Goal: Task Accomplishment & Management: Complete application form

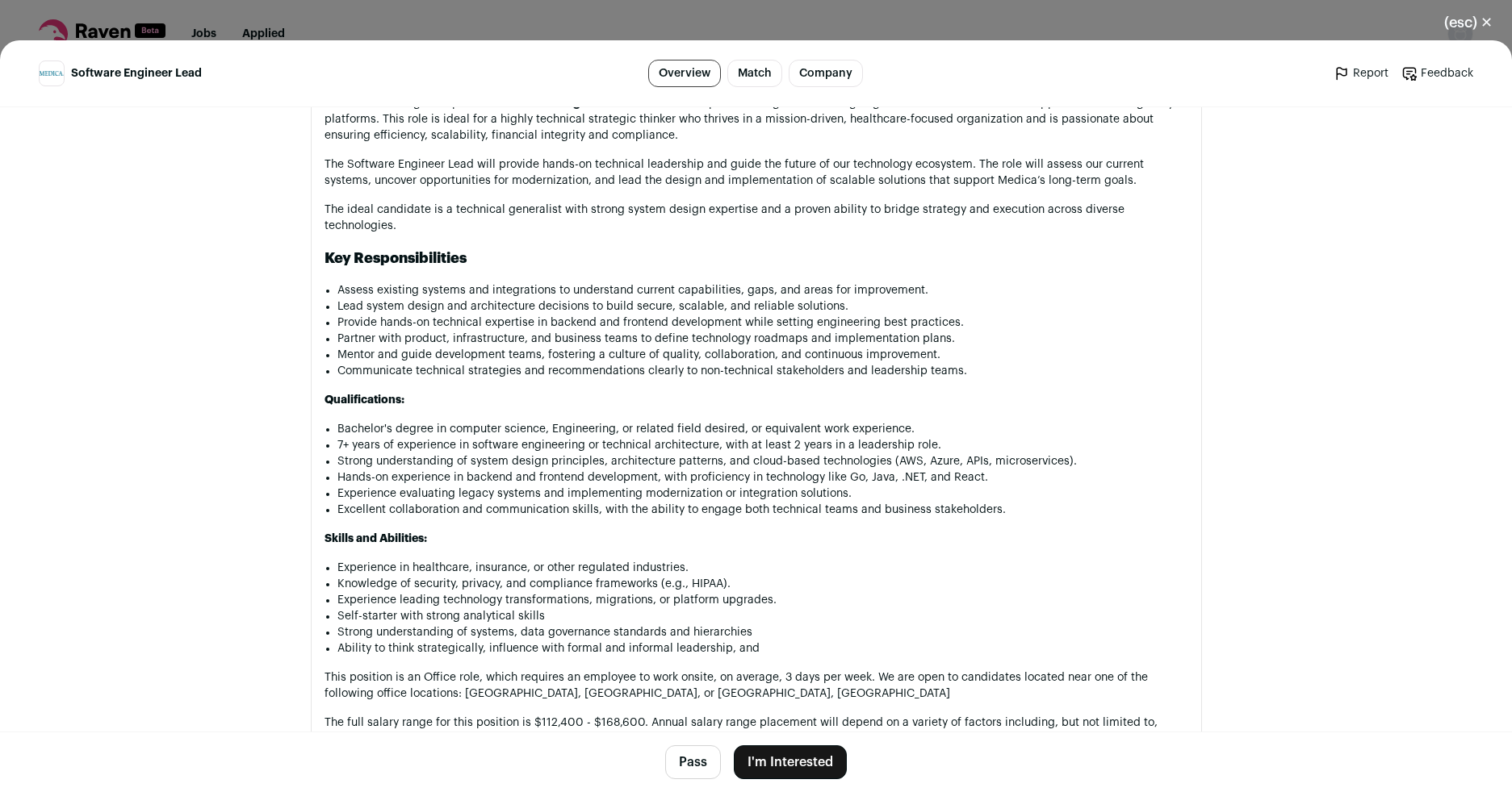
scroll to position [871, 0]
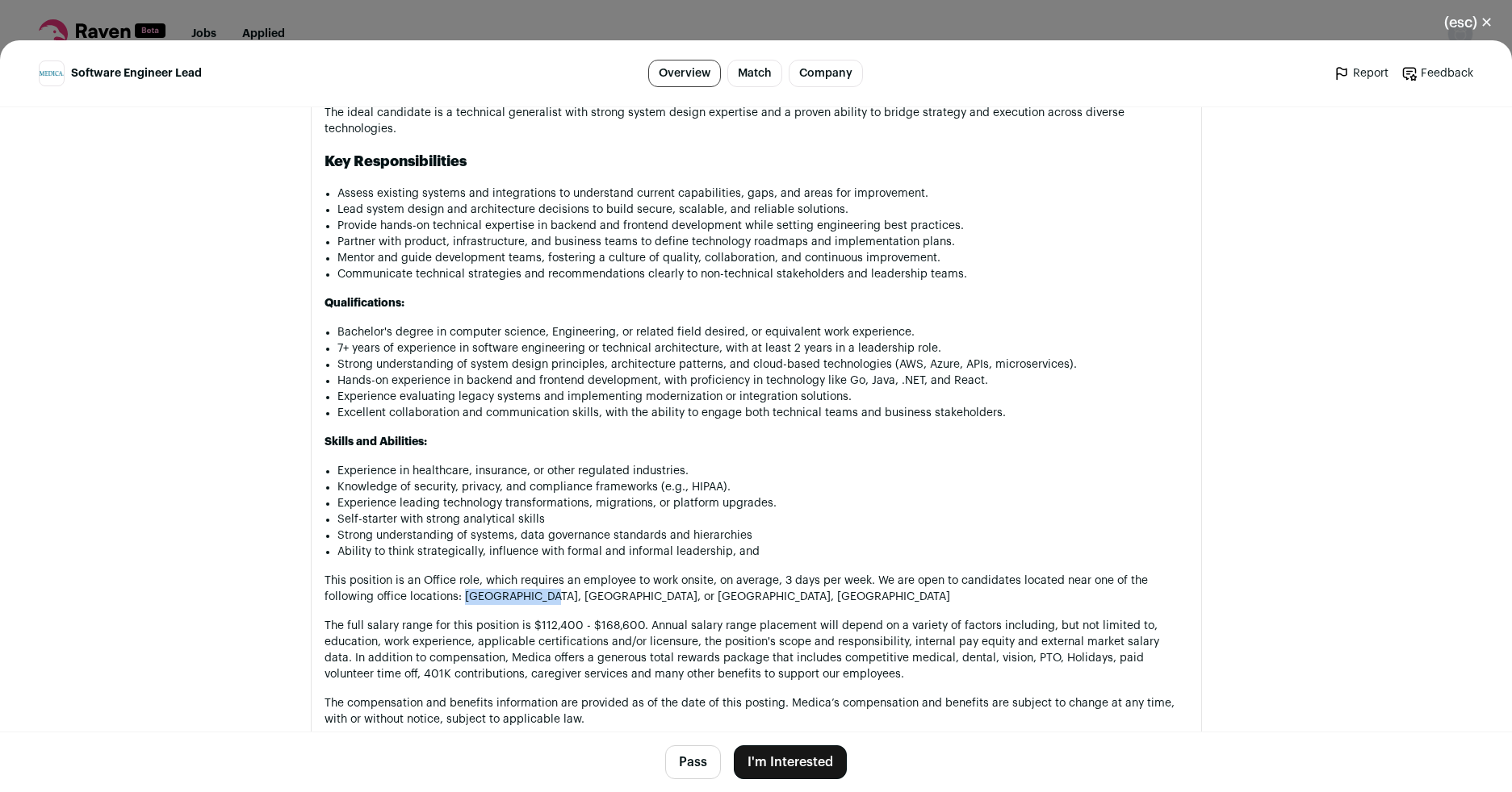
drag, startPoint x: 456, startPoint y: 582, endPoint x: 539, endPoint y: 580, distance: 83.0
click at [539, 580] on p "This position is an Office role, which requires an employee to work onsite, on …" at bounding box center [757, 589] width 864 height 32
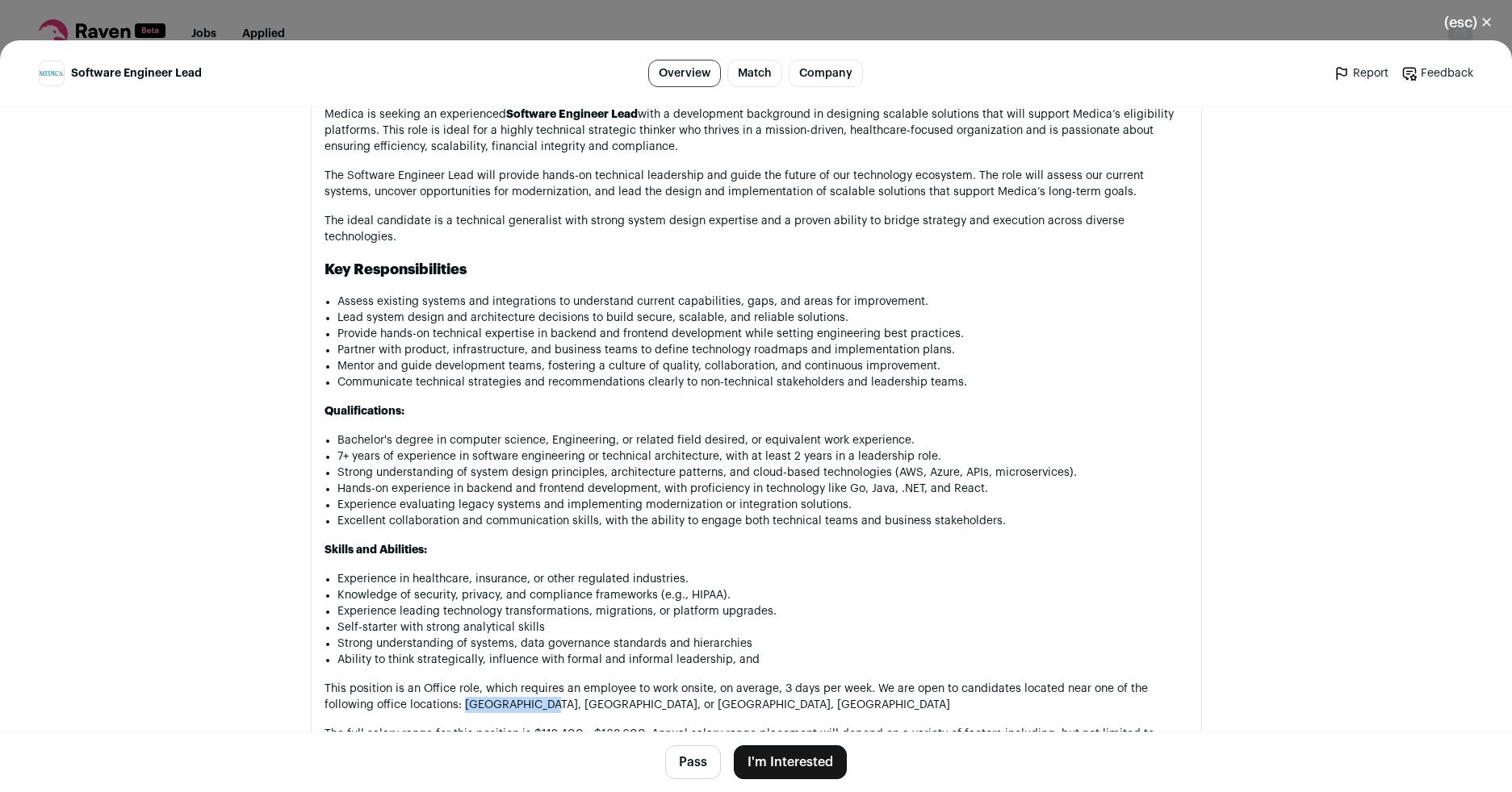
scroll to position [979, 0]
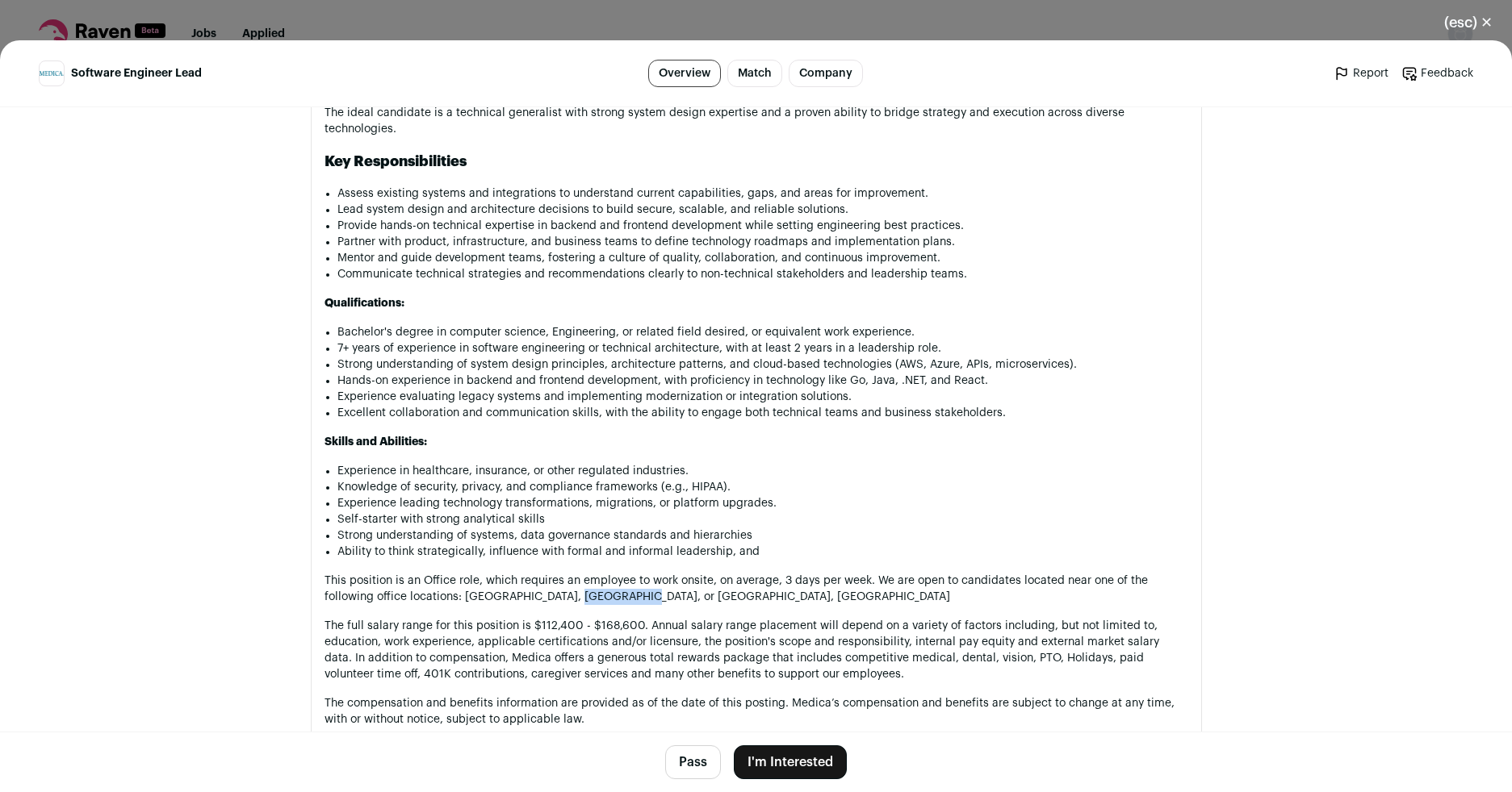
drag, startPoint x: 564, startPoint y: 579, endPoint x: 630, endPoint y: 574, distance: 66.2
click at [630, 574] on p "This position is an Office role, which requires an employee to work onsite, on …" at bounding box center [757, 589] width 864 height 32
click at [712, 582] on p "This position is an Office role, which requires an employee to work onsite, on …" at bounding box center [757, 589] width 864 height 32
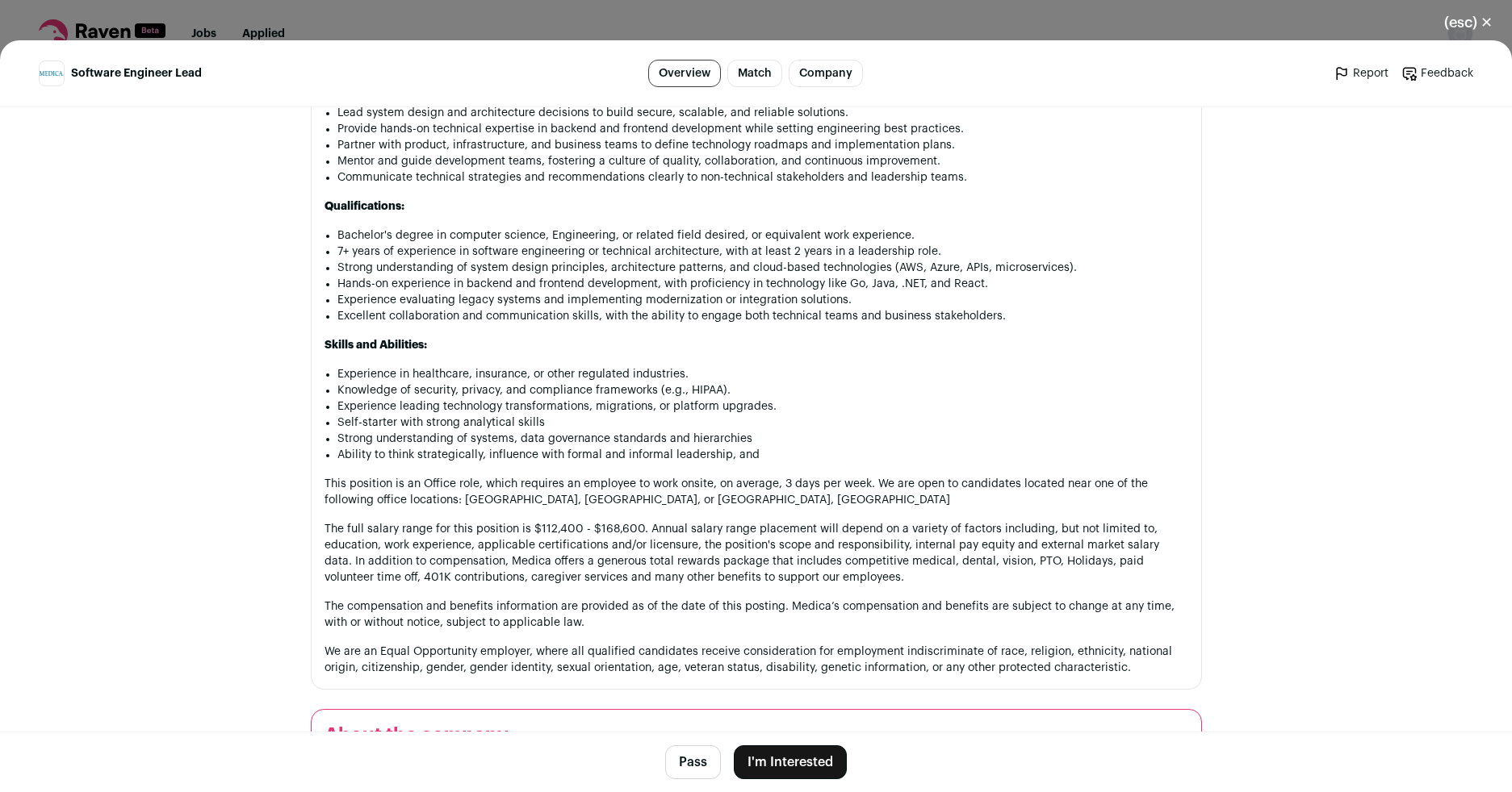
scroll to position [1367, 0]
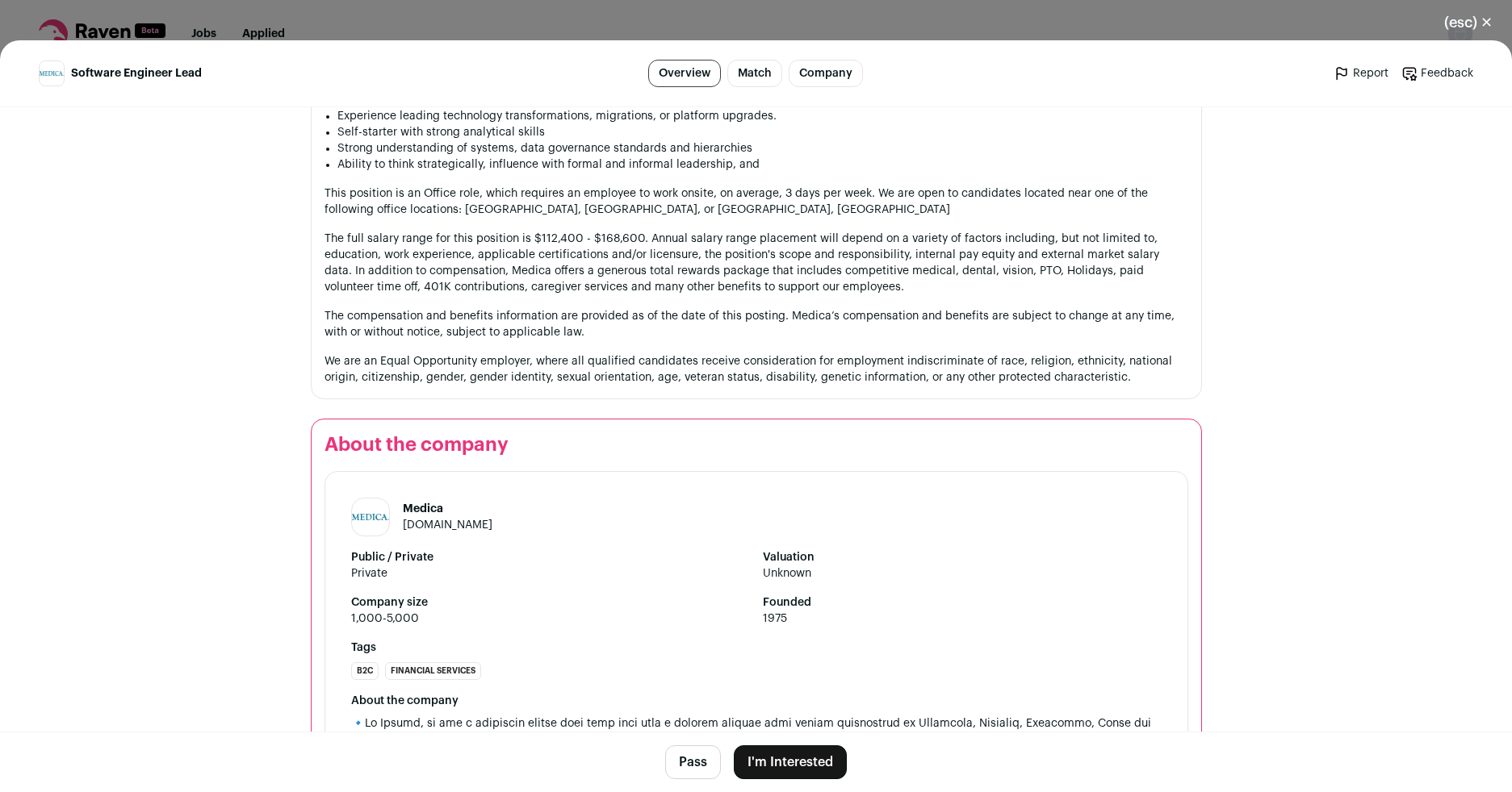
click at [783, 761] on button "I'm Interested" at bounding box center [790, 762] width 113 height 33
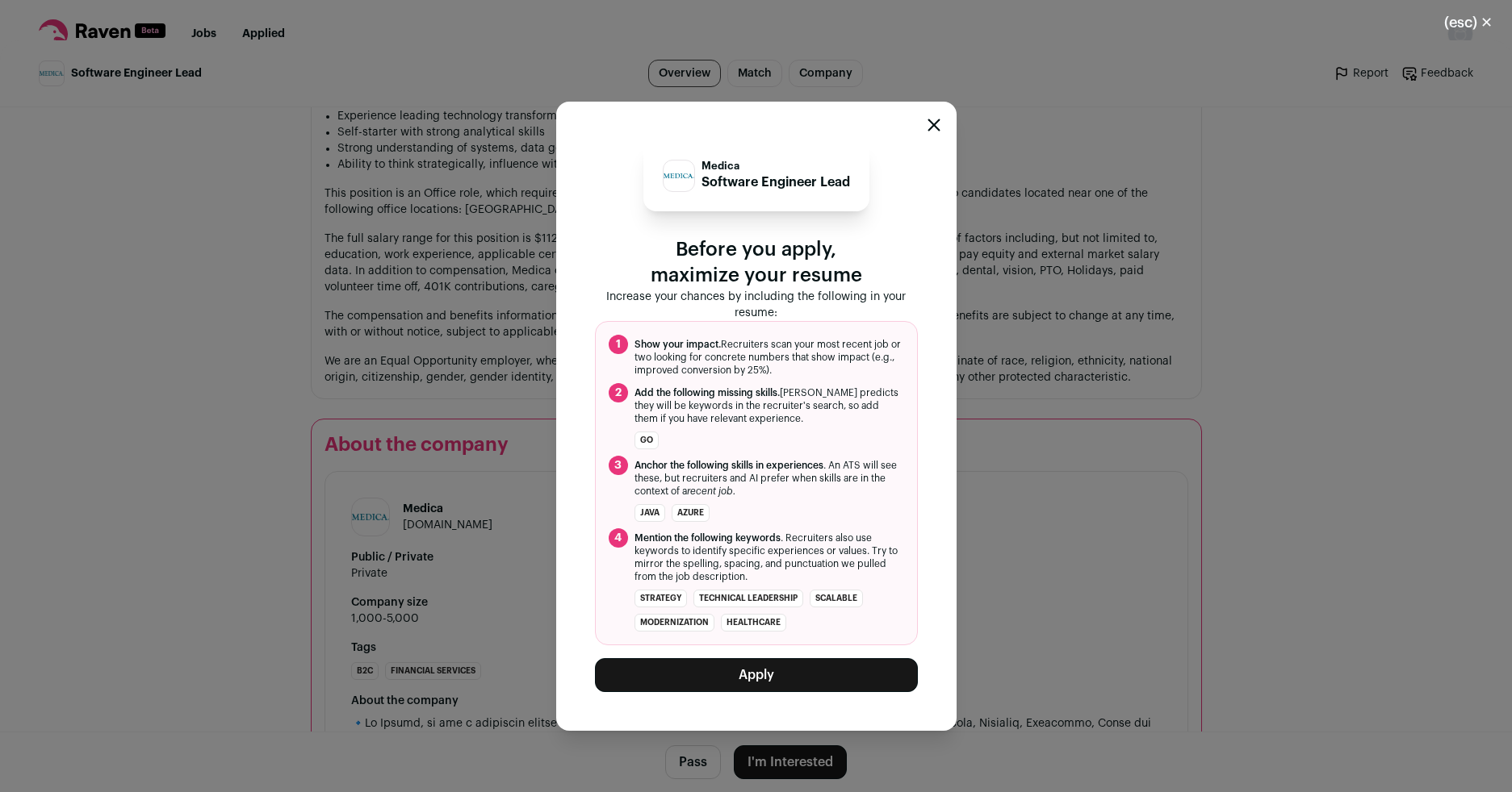
click at [772, 670] on button "Apply" at bounding box center [757, 674] width 323 height 33
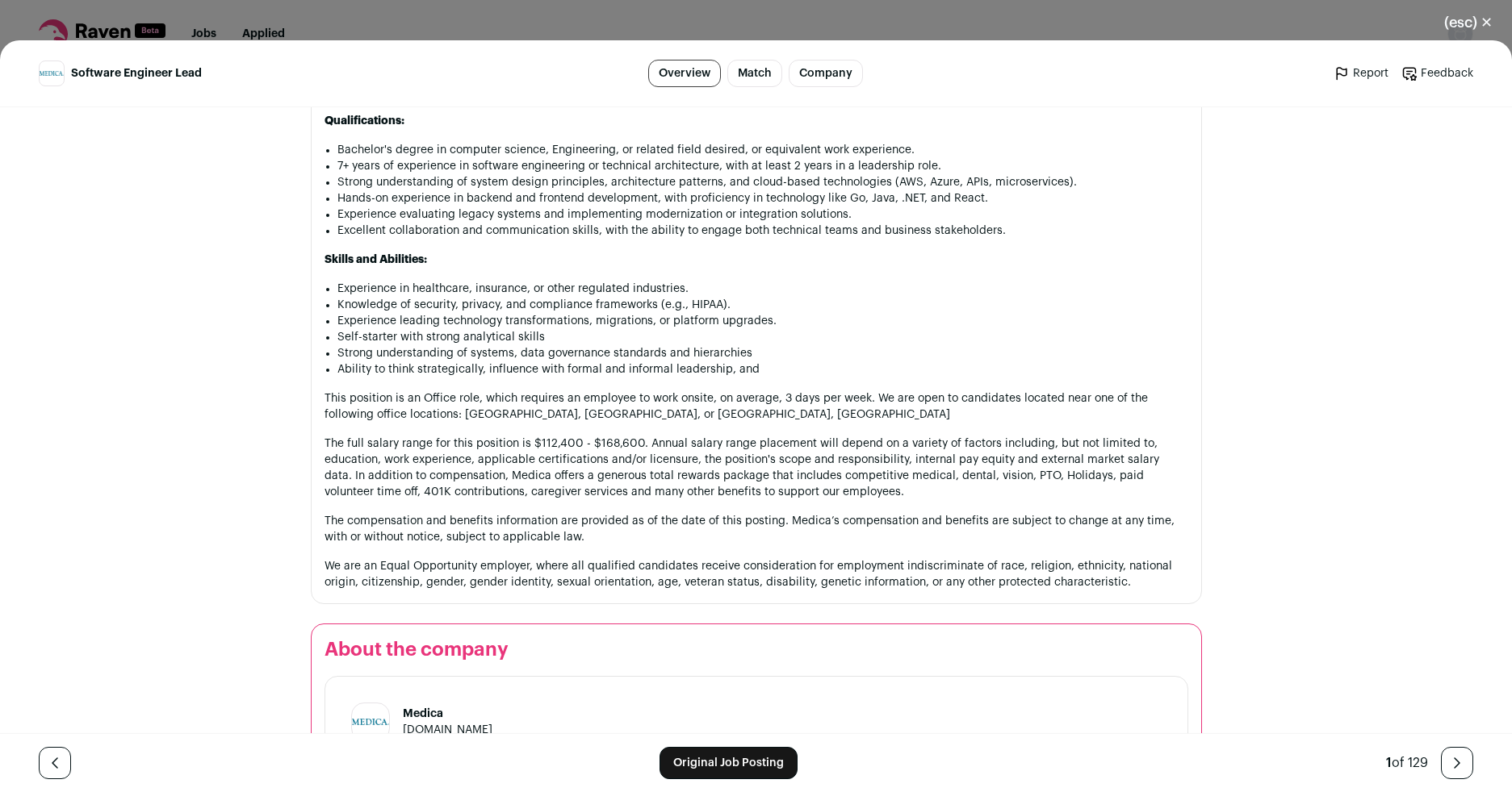
scroll to position [1356, 0]
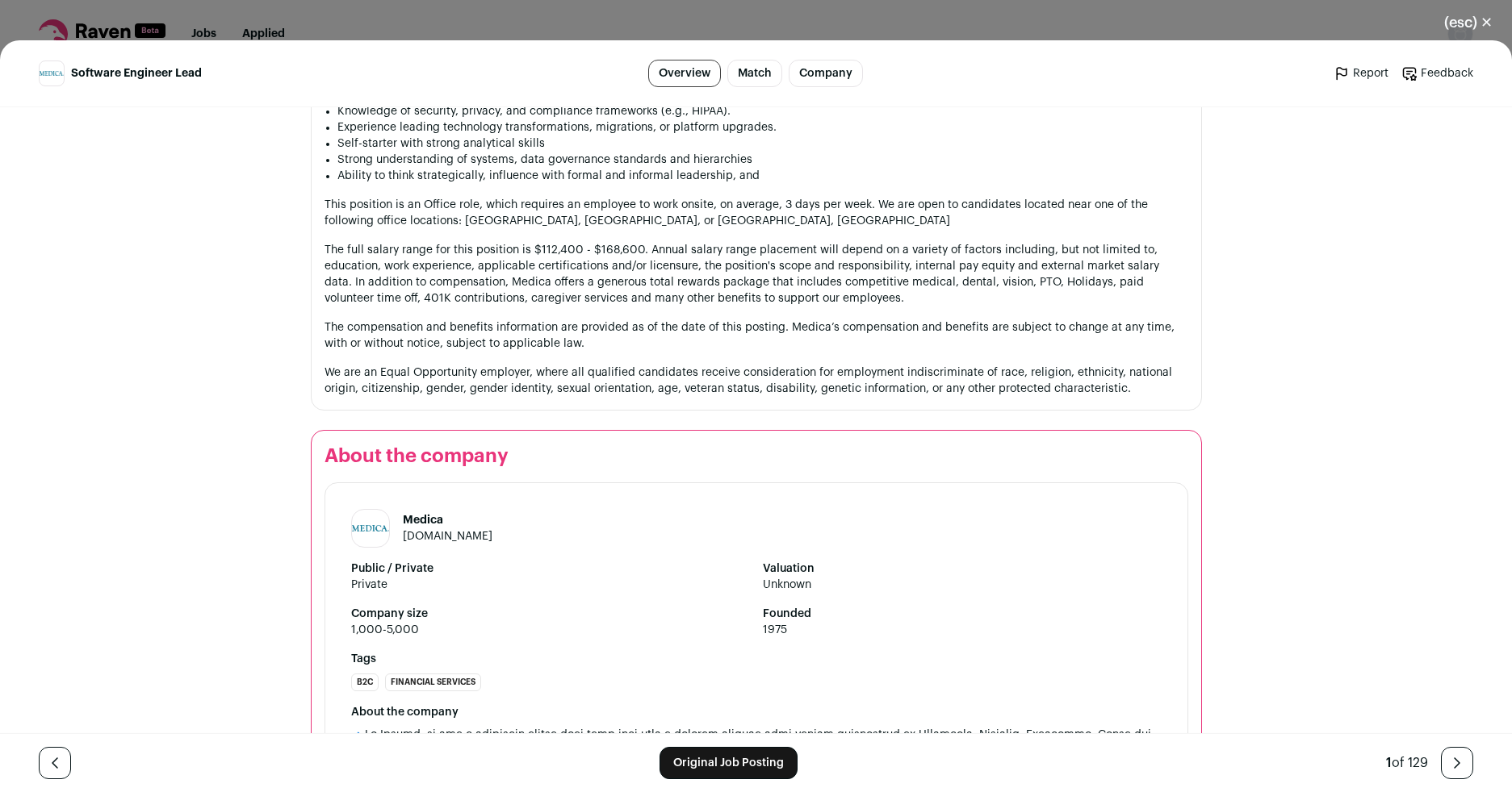
click at [443, 531] on link "[DOMAIN_NAME]" at bounding box center [448, 537] width 90 height 11
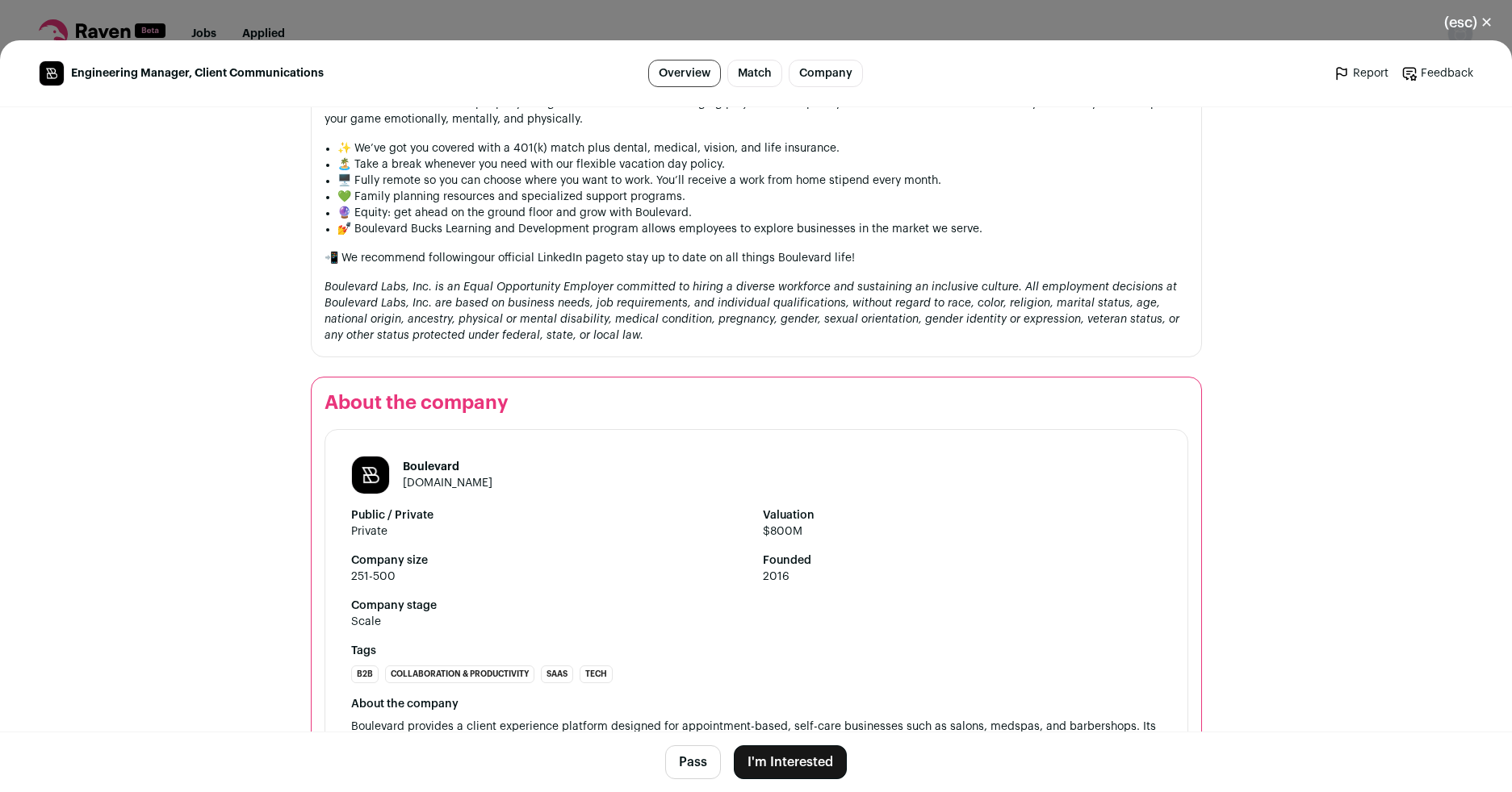
scroll to position [1945, 0]
click at [458, 485] on link "joinblvd.com" at bounding box center [448, 483] width 90 height 11
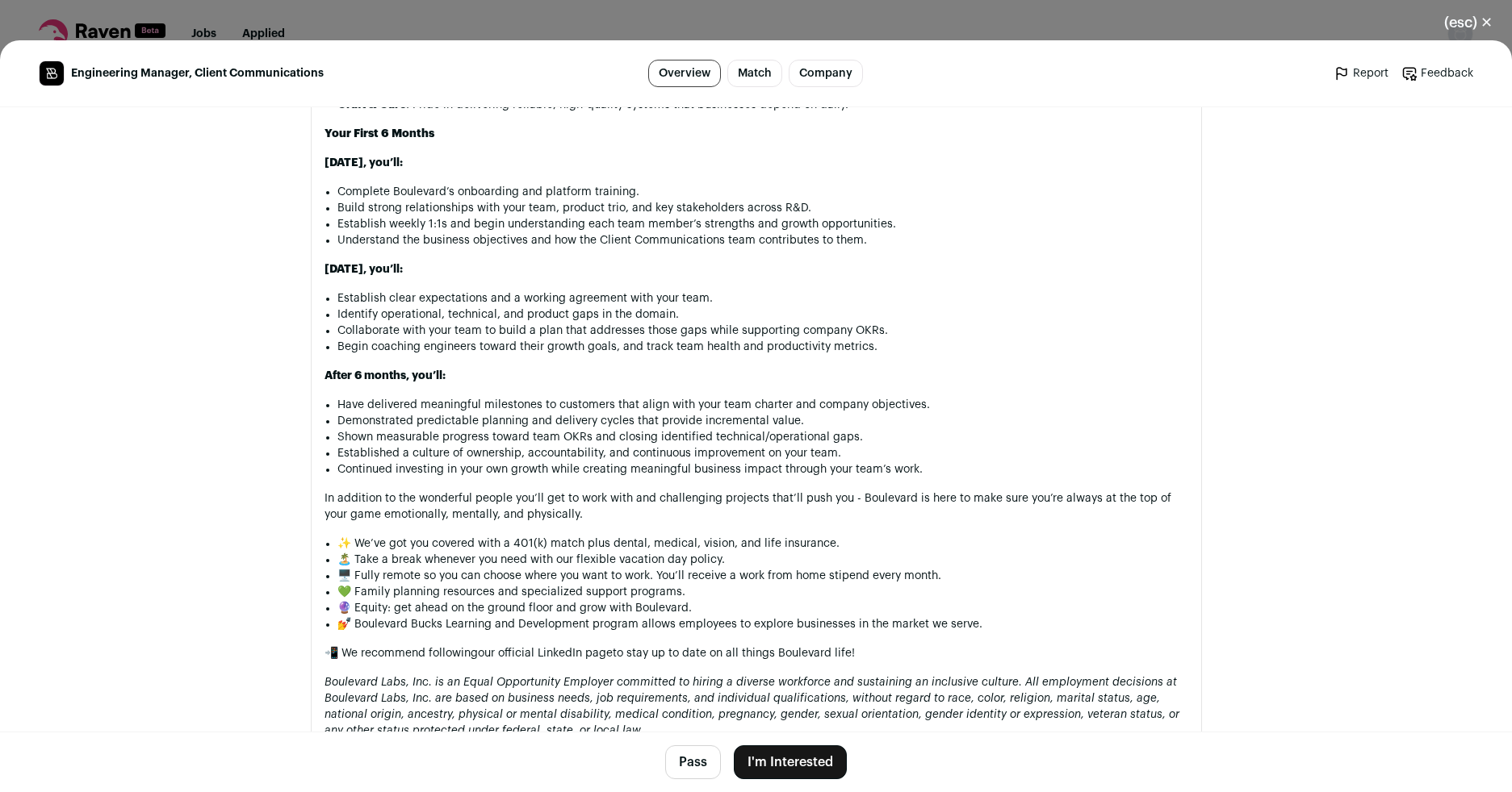
scroll to position [2034, 0]
